Goal: Register for event/course

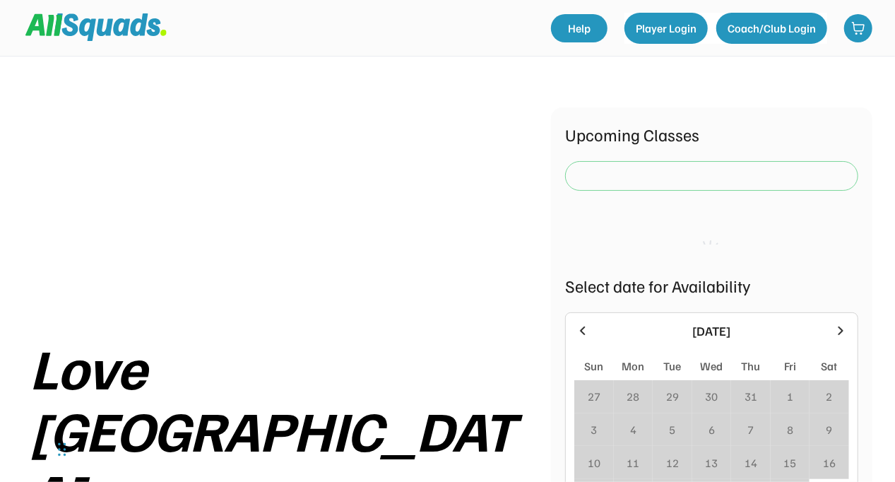
scroll to position [353, 0]
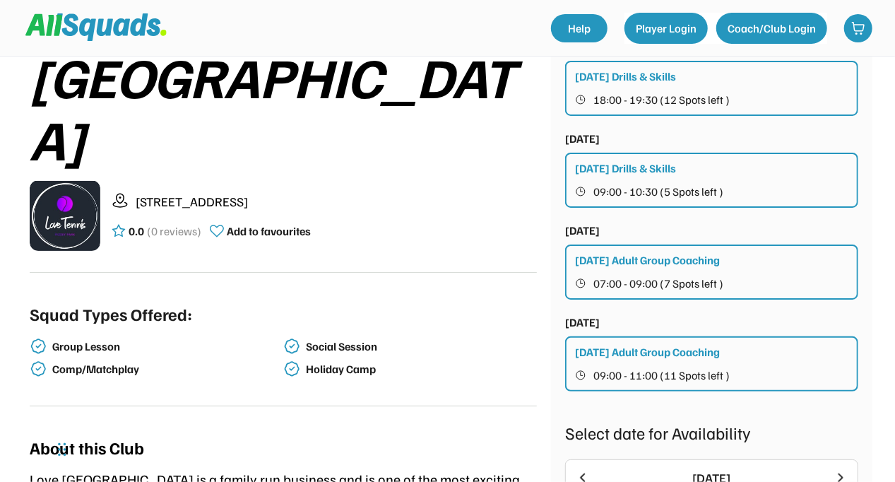
click at [609, 78] on div "[DATE] Drills & Skills" at bounding box center [625, 76] width 101 height 17
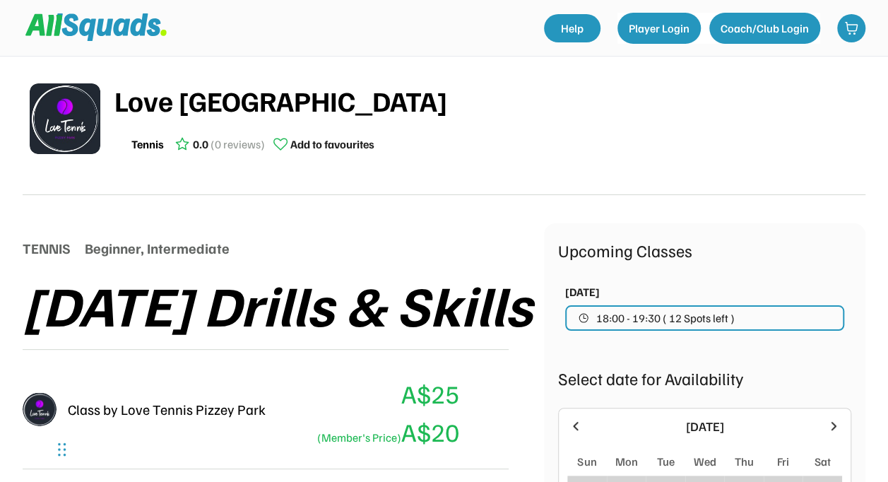
scroll to position [141, 0]
